Goal: Information Seeking & Learning: Learn about a topic

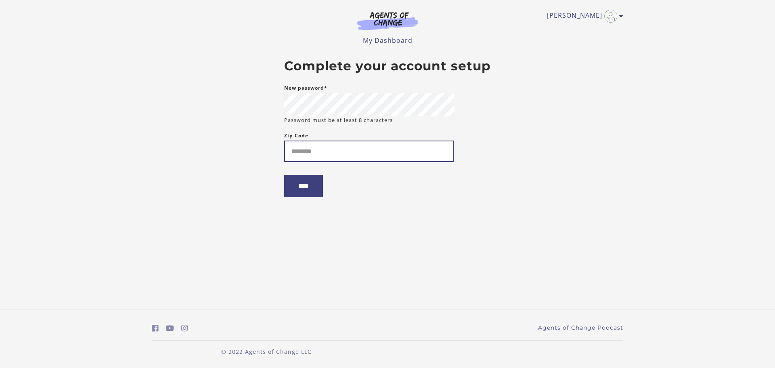
click at [301, 149] on input "Zip Code" at bounding box center [369, 150] width 170 height 21
type input "*****"
click at [306, 191] on input "****" at bounding box center [303, 186] width 39 height 22
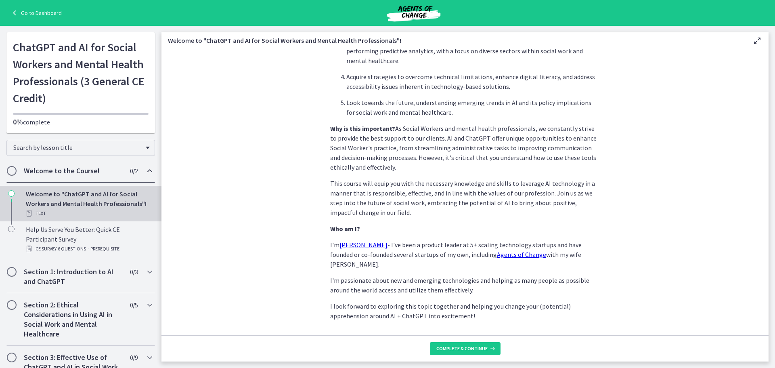
scroll to position [337, 0]
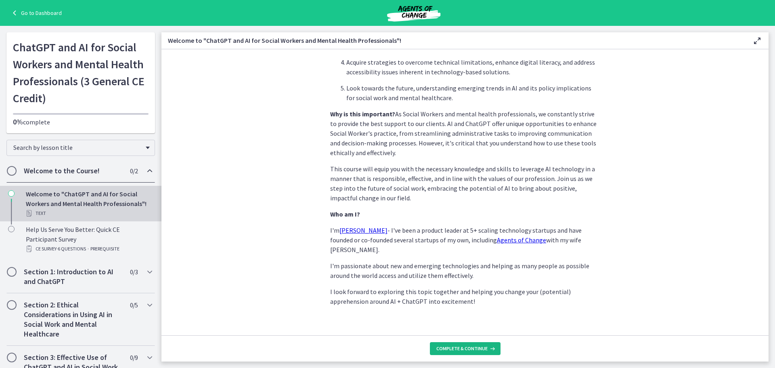
click at [452, 348] on span "Complete & continue" at bounding box center [461, 348] width 51 height 6
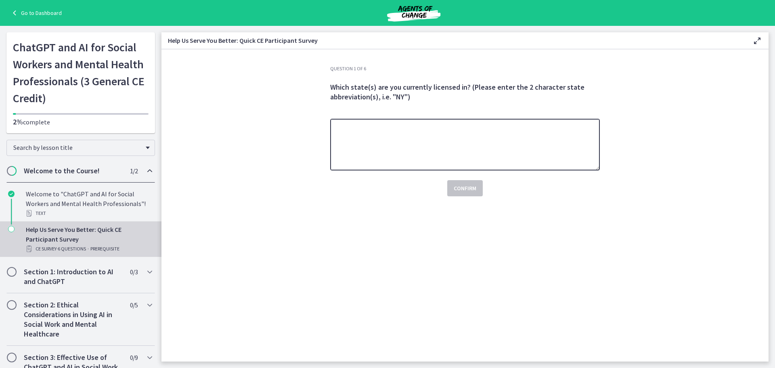
click at [358, 138] on textarea at bounding box center [465, 145] width 270 height 52
type textarea "**"
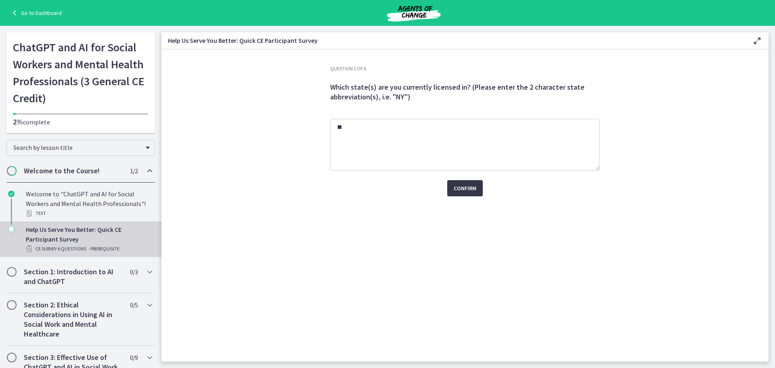
click at [466, 188] on span "Confirm" at bounding box center [465, 188] width 23 height 10
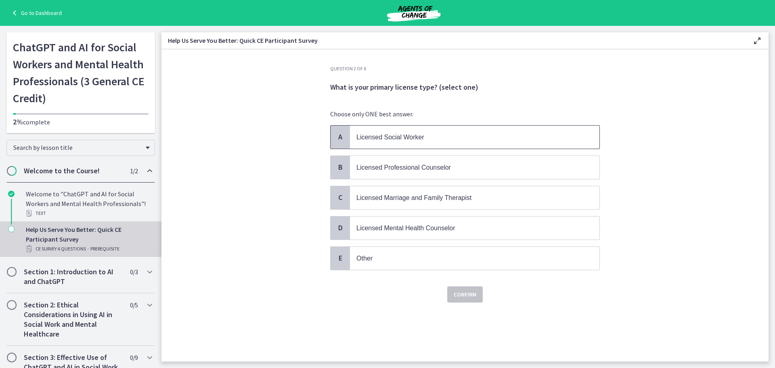
click at [342, 136] on span "A" at bounding box center [340, 137] width 10 height 10
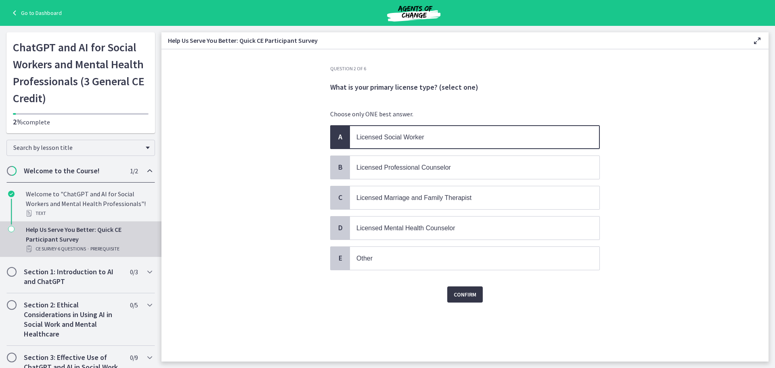
click at [468, 292] on span "Confirm" at bounding box center [465, 294] width 23 height 10
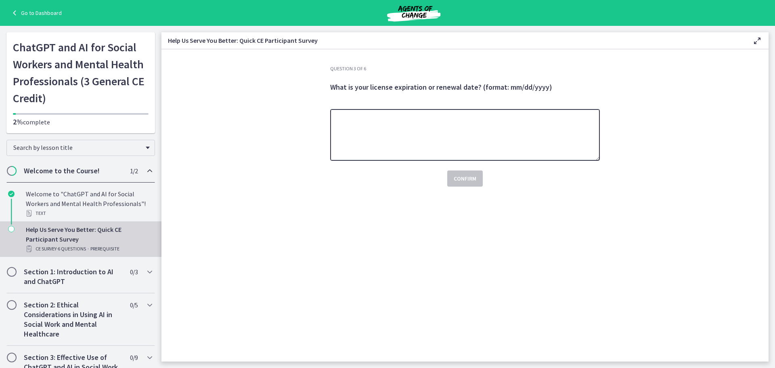
click at [347, 122] on textarea at bounding box center [465, 135] width 270 height 52
type textarea "**********"
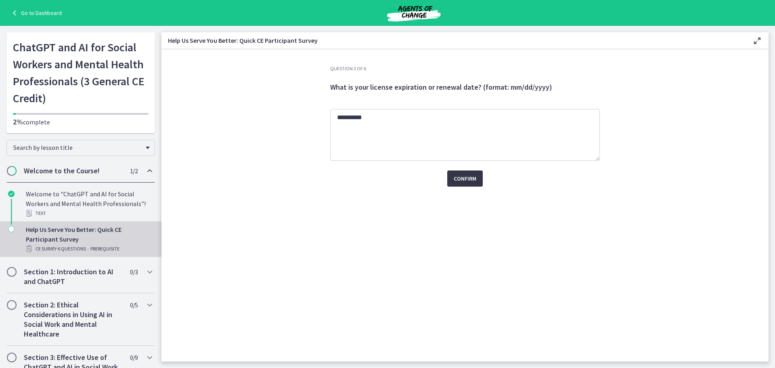
click at [467, 180] on span "Confirm" at bounding box center [465, 179] width 23 height 10
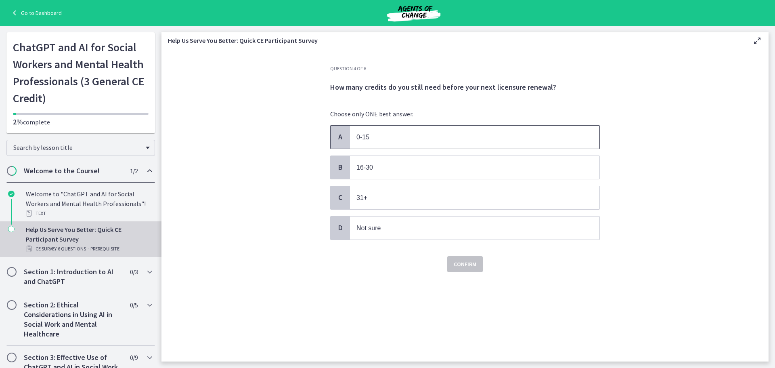
click at [339, 140] on span "A" at bounding box center [340, 137] width 10 height 10
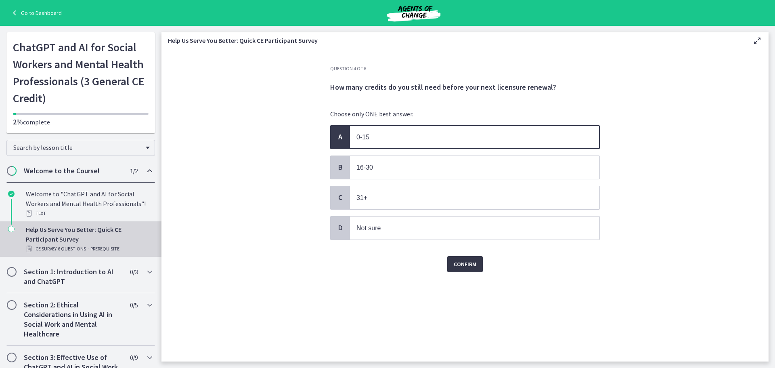
click at [464, 265] on span "Confirm" at bounding box center [465, 264] width 23 height 10
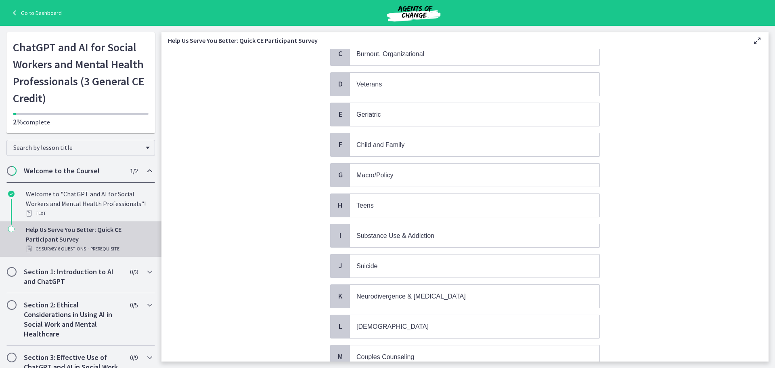
scroll to position [161, 0]
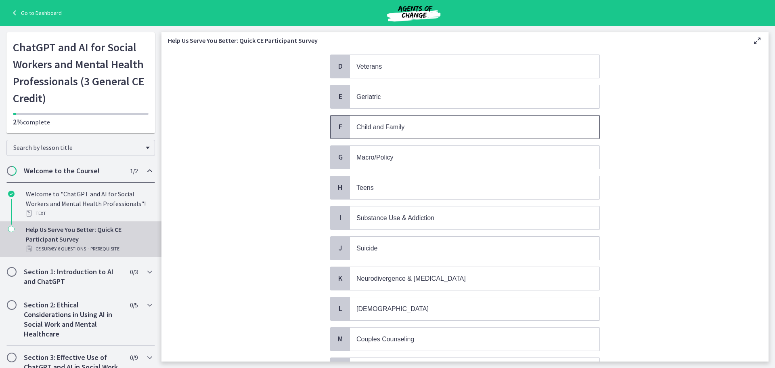
click at [339, 126] on span "F" at bounding box center [340, 127] width 10 height 10
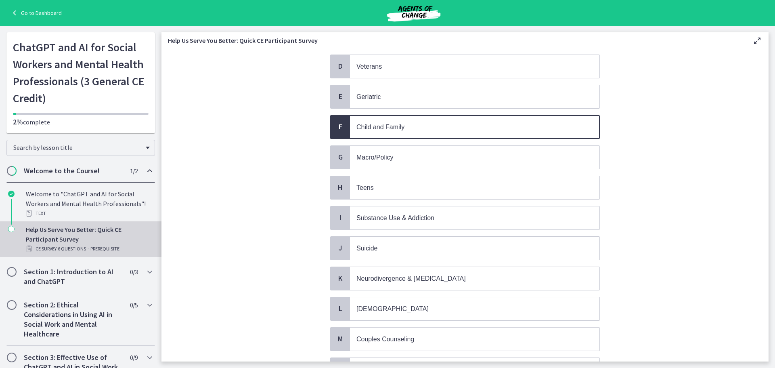
scroll to position [276, 0]
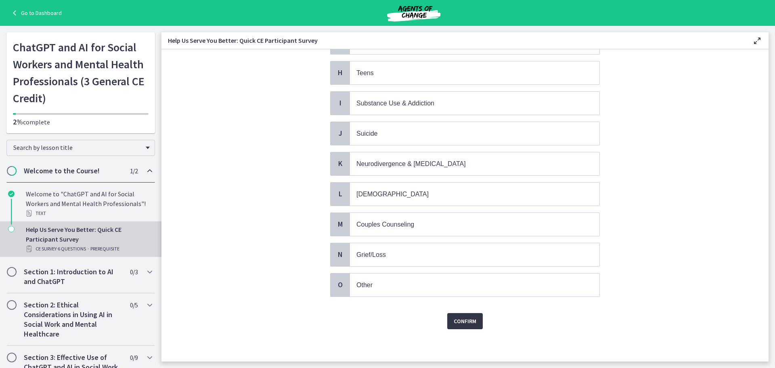
click at [465, 322] on span "Confirm" at bounding box center [465, 321] width 23 height 10
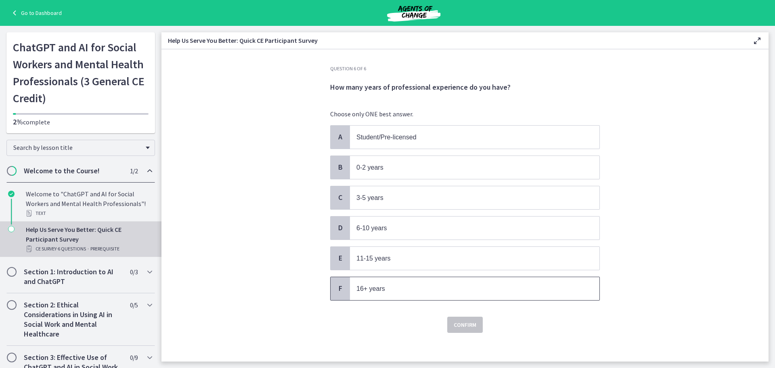
click at [333, 282] on div "F" at bounding box center [340, 288] width 19 height 23
click at [465, 326] on span "Confirm" at bounding box center [465, 325] width 23 height 10
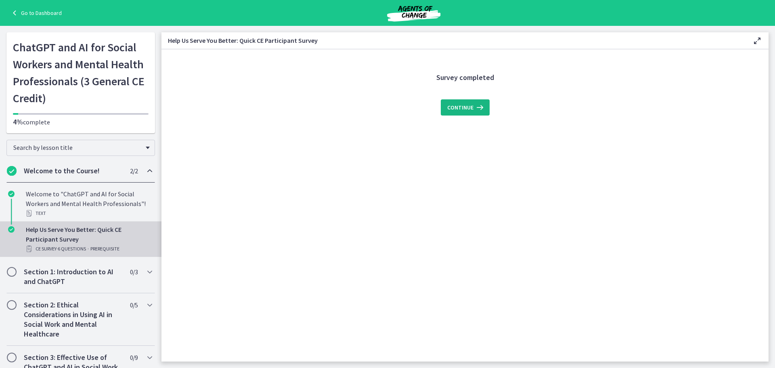
click at [467, 103] on button "Continue" at bounding box center [465, 107] width 49 height 16
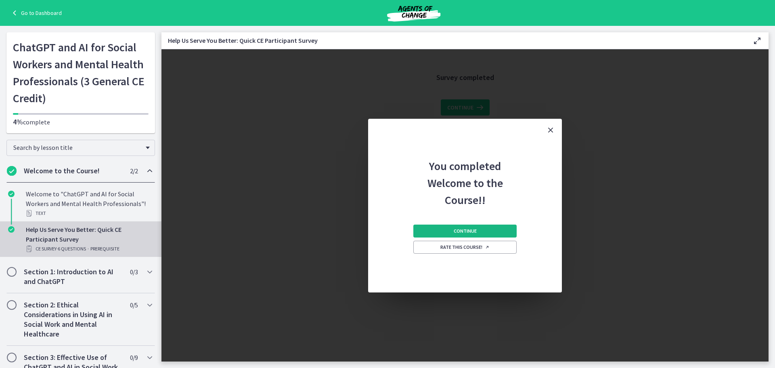
click at [466, 230] on span "Continue" at bounding box center [465, 231] width 23 height 6
